Goal: Task Accomplishment & Management: Use online tool/utility

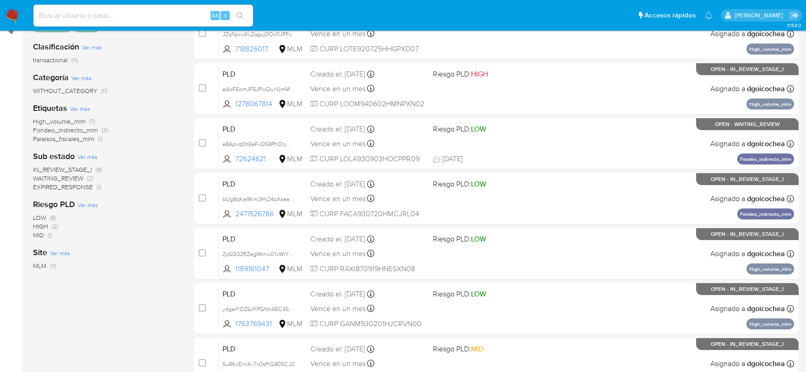
scroll to position [129, 0]
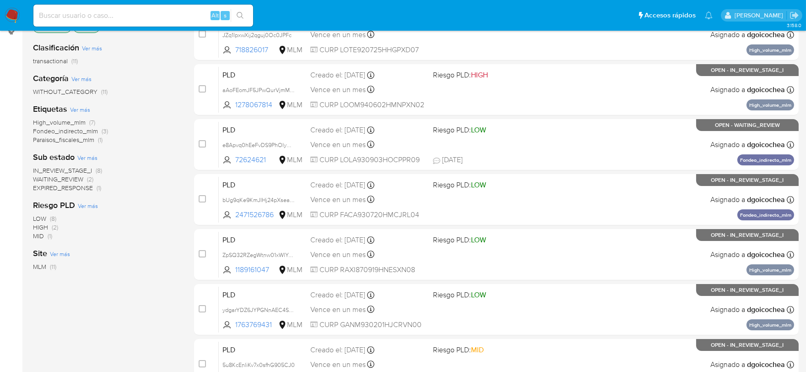
click at [71, 174] on span "WAITING_REVIEW" at bounding box center [58, 178] width 50 height 9
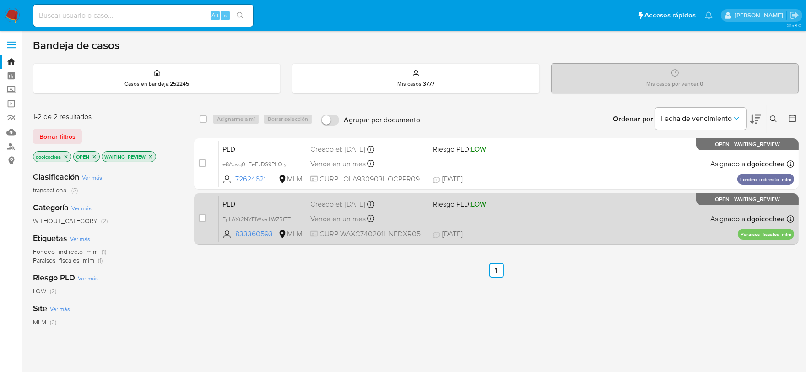
click at [231, 202] on span "PLD" at bounding box center [262, 203] width 81 height 12
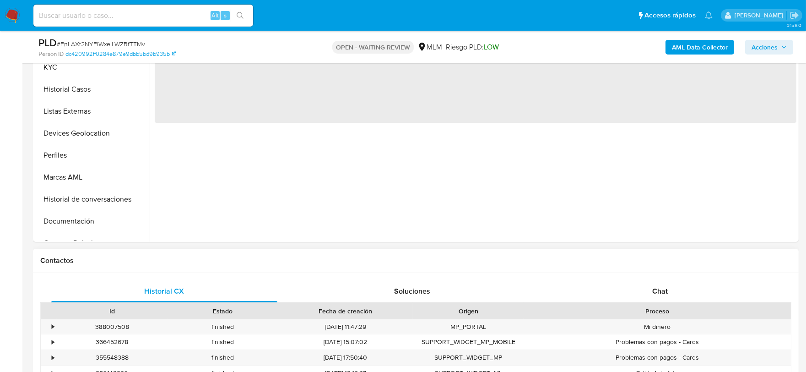
scroll to position [254, 0]
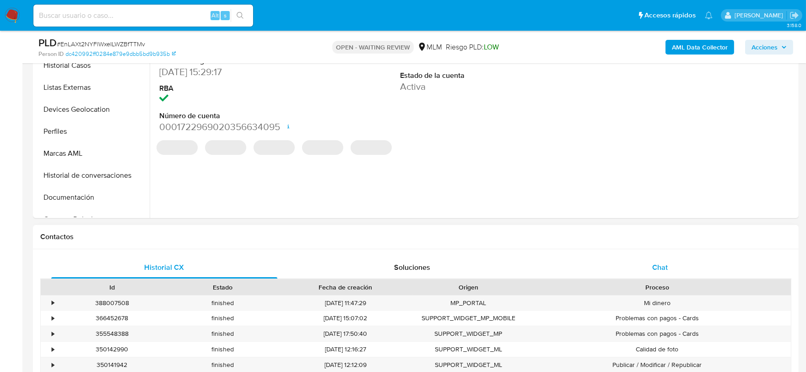
click at [665, 263] on span "Chat" at bounding box center [660, 267] width 16 height 11
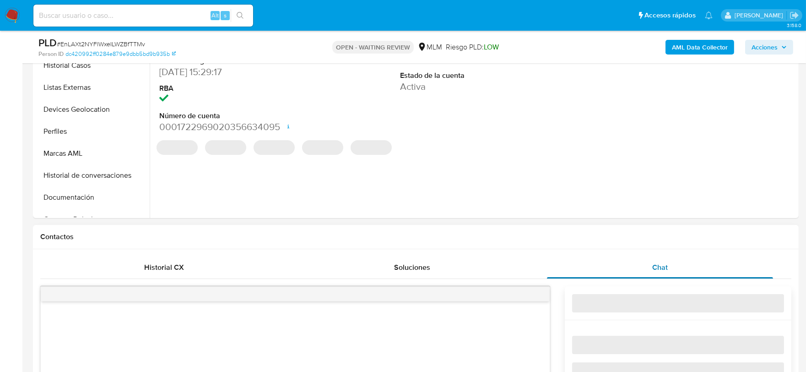
select select "10"
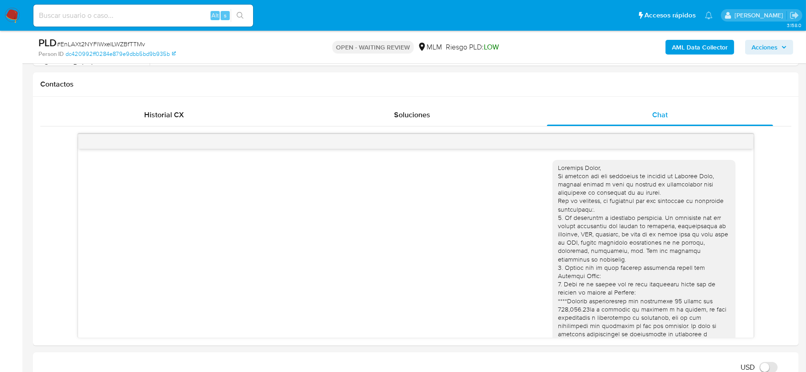
scroll to position [264, 0]
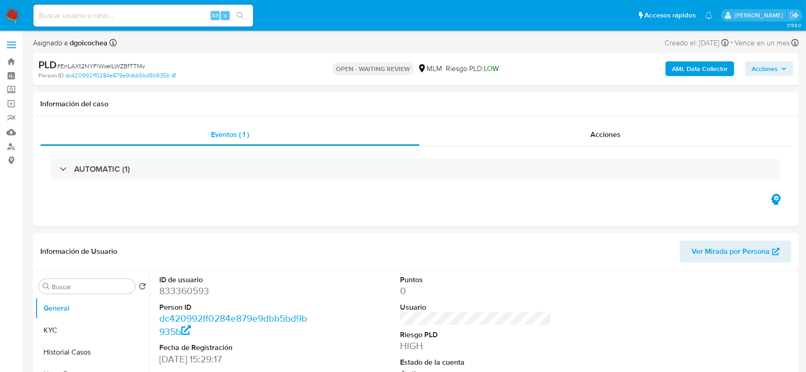
select select "10"
click at [10, 16] on img at bounding box center [13, 16] width 16 height 16
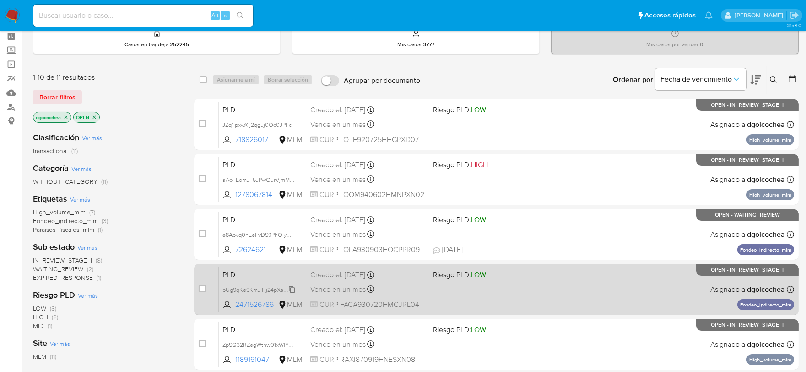
scroll to position [51, 0]
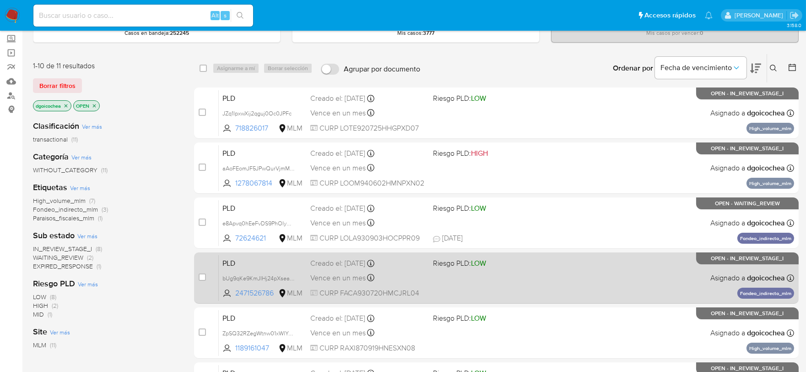
click at [230, 264] on span "PLD" at bounding box center [262, 262] width 81 height 12
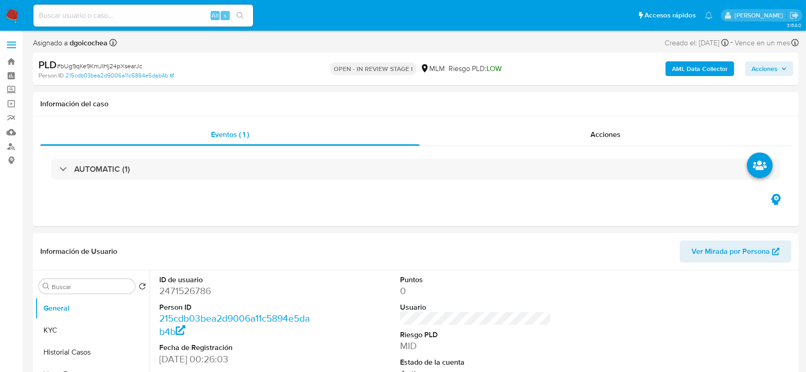
select select "10"
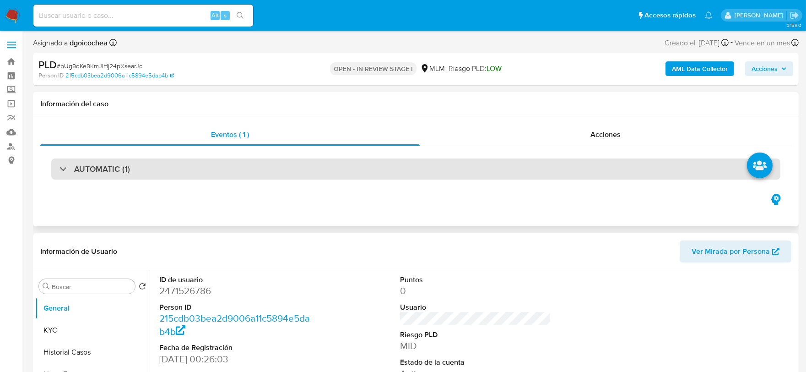
click at [104, 162] on div "AUTOMATIC (1)" at bounding box center [415, 168] width 729 height 21
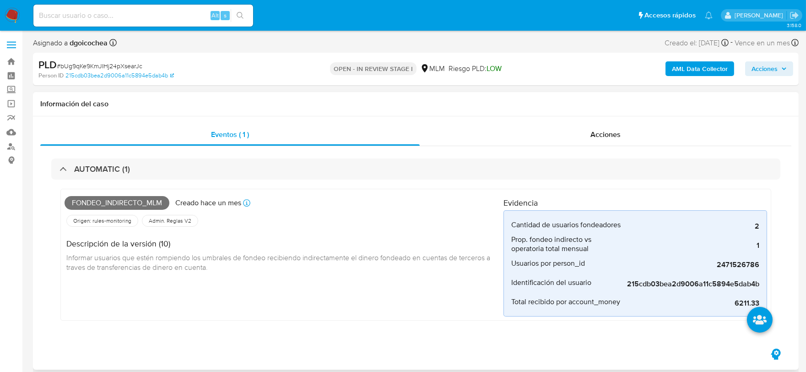
click at [422, 296] on div "Fondeo_indirecto_mlm Creado hace un mes Creado: 12/08/2025 03:13:12 Origen: rul…" at bounding box center [284, 255] width 439 height 124
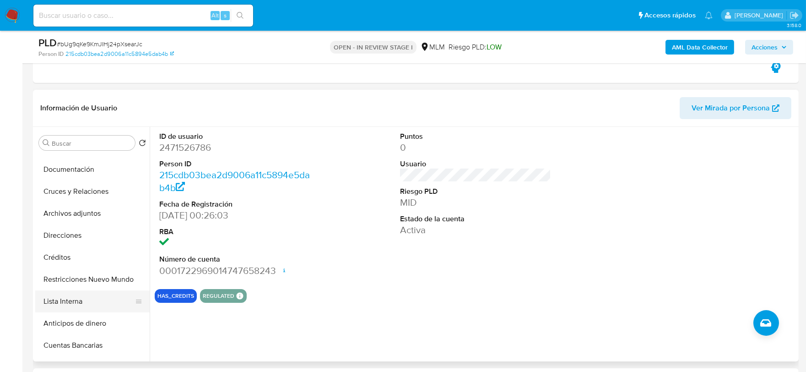
scroll to position [203, 0]
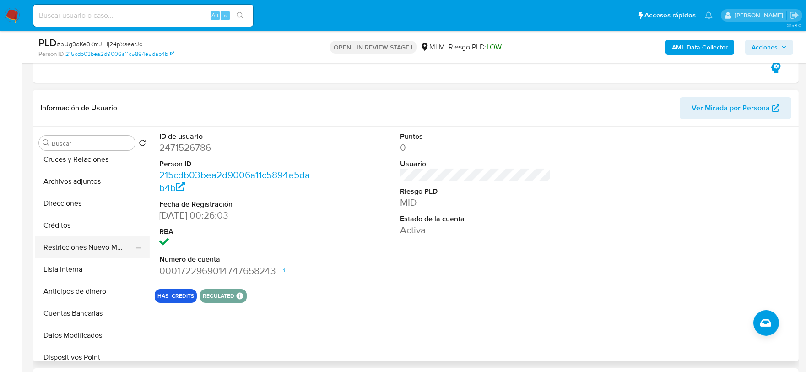
click at [90, 243] on button "Restricciones Nuevo Mundo" at bounding box center [88, 247] width 107 height 22
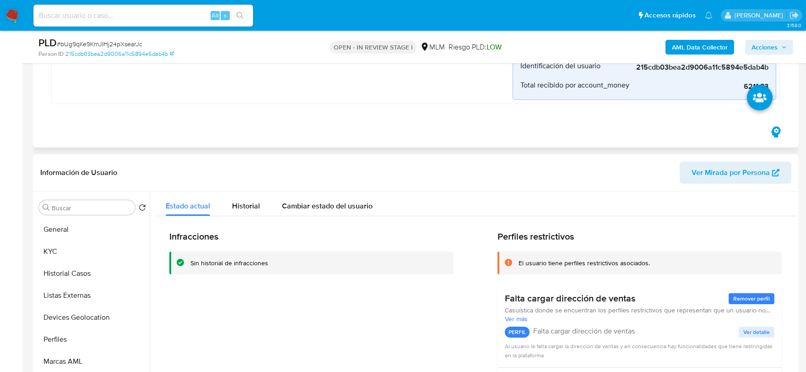
scroll to position [102, 0]
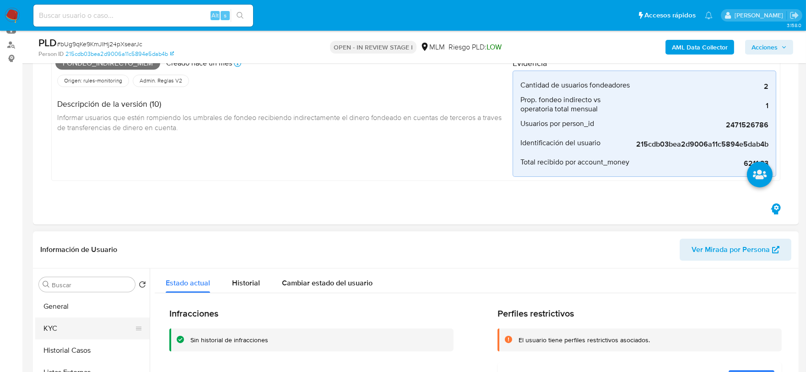
click at [62, 330] on button "KYC" at bounding box center [88, 328] width 107 height 22
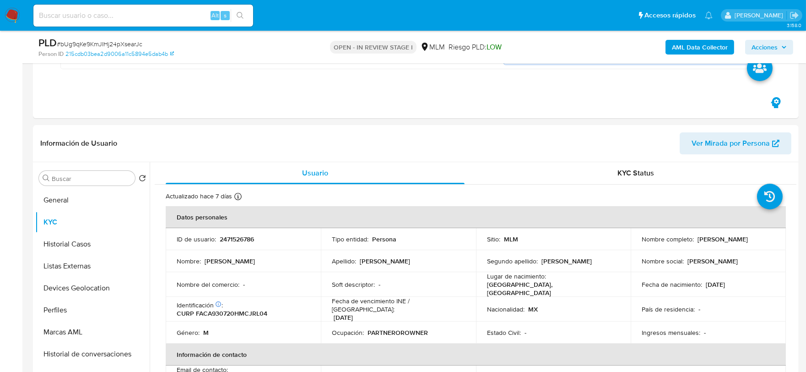
scroll to position [265, 0]
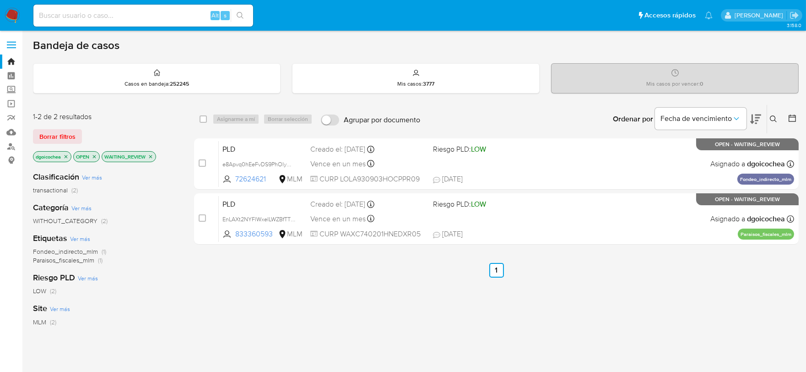
click at [146, 13] on input at bounding box center [143, 16] width 220 height 12
paste input "1615888164"
type input "1615888164"
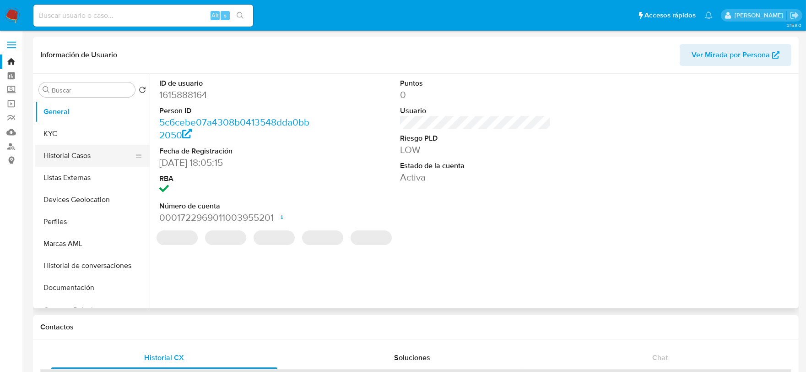
select select "10"
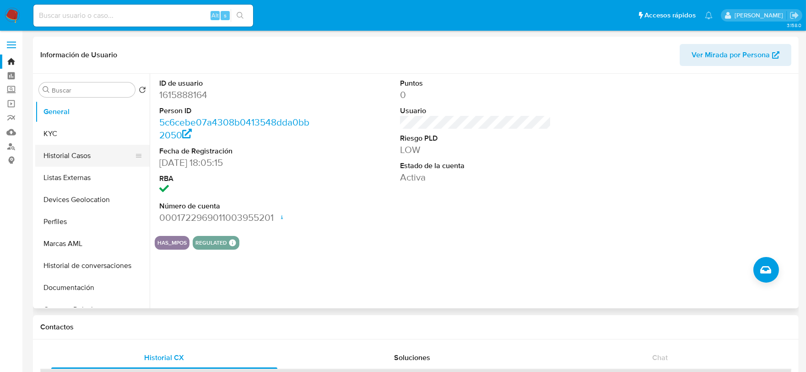
click at [52, 153] on button "Historial Casos" at bounding box center [88, 156] width 107 height 22
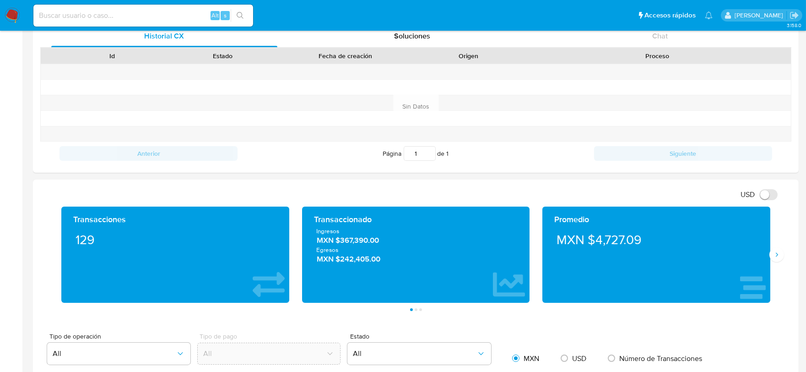
scroll to position [406, 0]
